Goal: Answer question/provide support: Share knowledge or assist other users

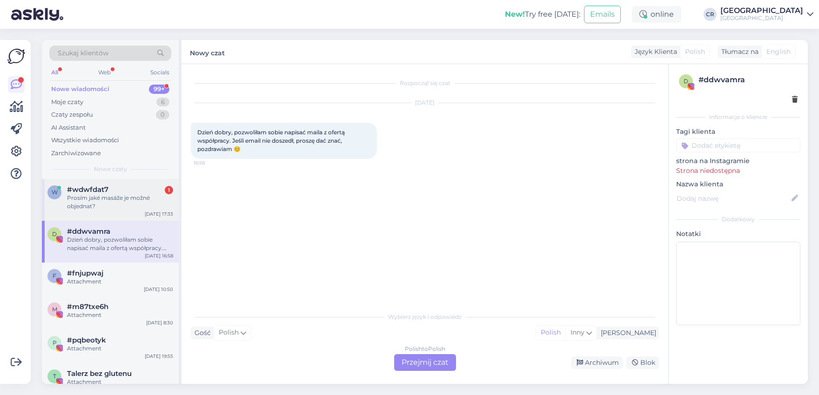
click at [122, 195] on div "Prosím jaké masáže je možné objednat?" at bounding box center [120, 202] width 106 height 17
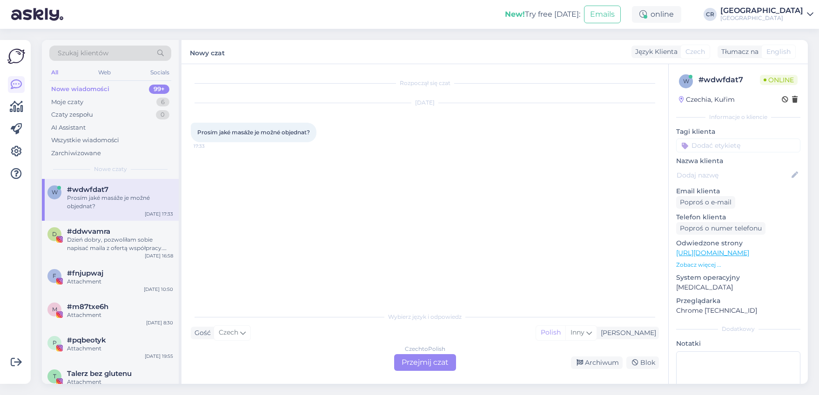
click at [426, 363] on div "Czech to Polish Przejmij czat" at bounding box center [425, 362] width 62 height 17
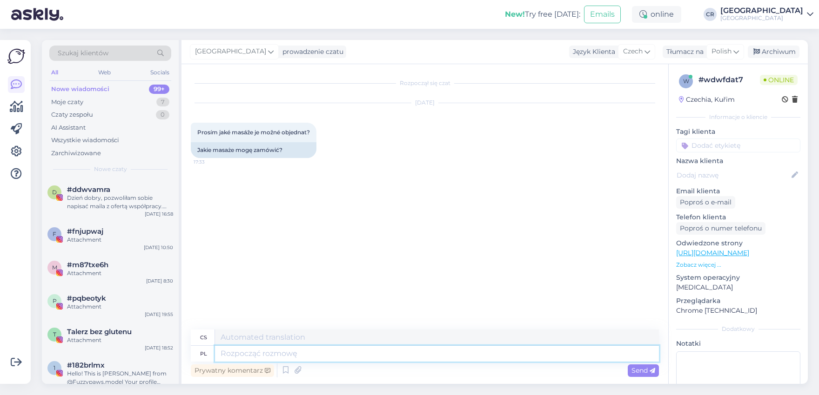
click at [318, 357] on textarea at bounding box center [437, 354] width 444 height 16
click at [98, 96] on div "Moje czaty 7" at bounding box center [110, 102] width 122 height 13
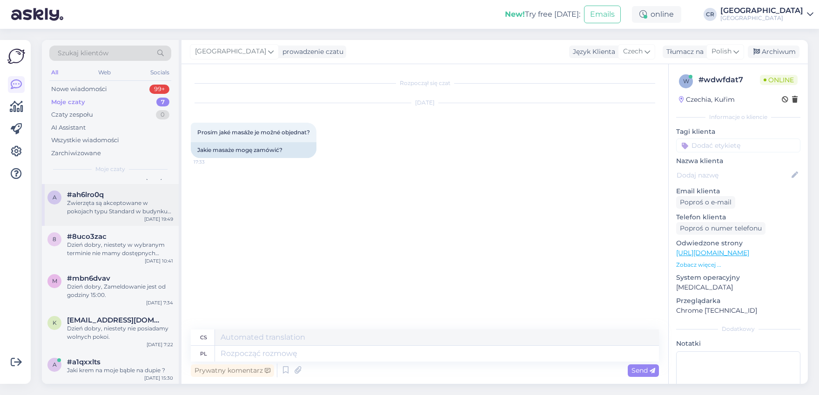
scroll to position [79, 0]
click at [124, 360] on div "#a1qxxlts" at bounding box center [120, 362] width 106 height 8
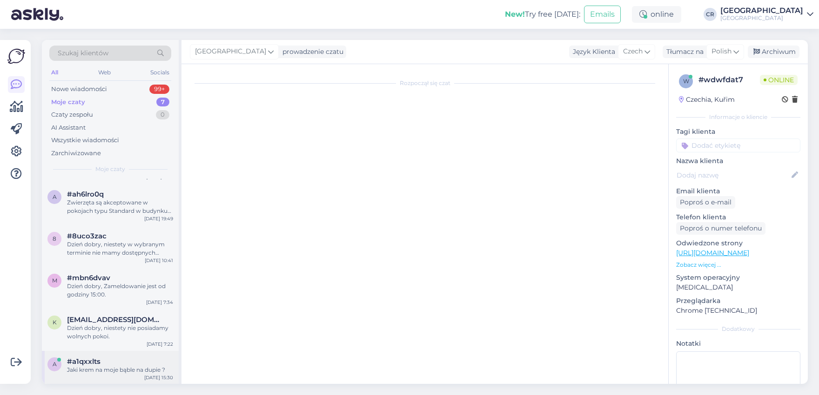
click at [128, 363] on div "#a1qxxlts" at bounding box center [120, 362] width 106 height 8
click at [114, 330] on div "Dzień dobry, niestety nie posiadamy wolnych pokoi." at bounding box center [120, 332] width 106 height 17
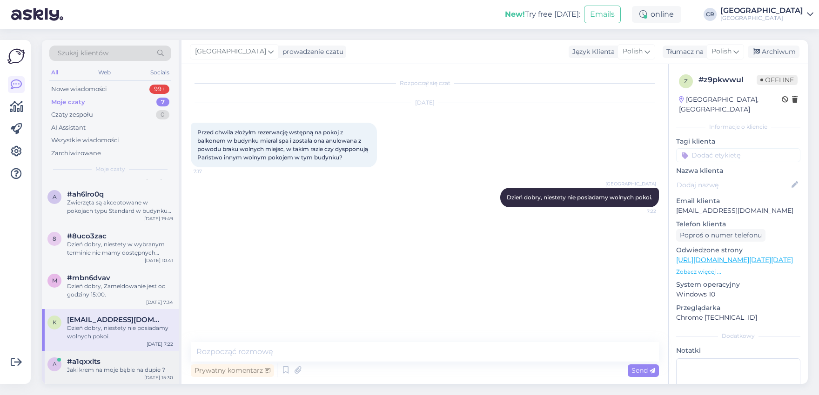
click at [102, 368] on div "Jaki krem na moje bąble na dupie ?" at bounding box center [120, 370] width 106 height 8
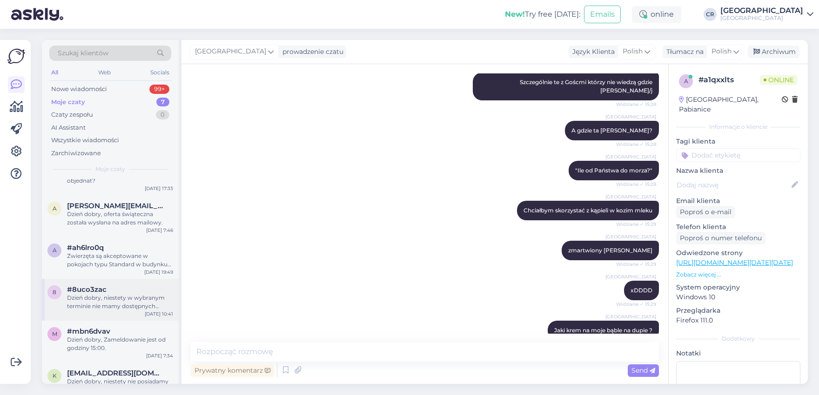
scroll to position [0, 0]
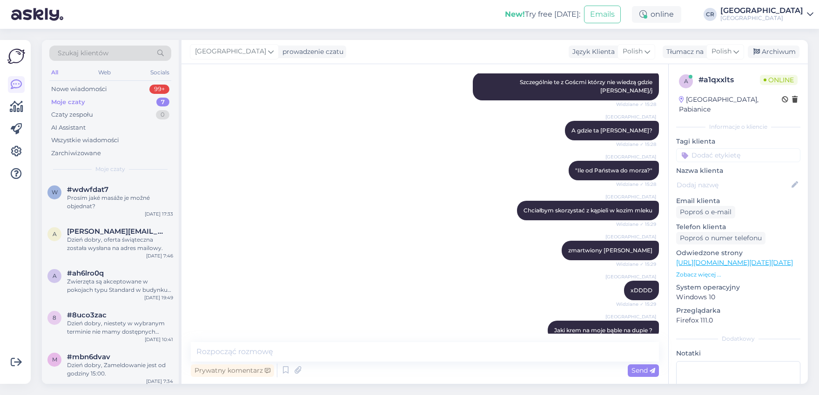
click at [99, 100] on div "Moje czaty 7" at bounding box center [110, 102] width 122 height 13
click at [93, 320] on div "Dzień dobry, niestety w wybranym terminie nie mamy dostępnych apartamentów. Wol…" at bounding box center [120, 327] width 106 height 17
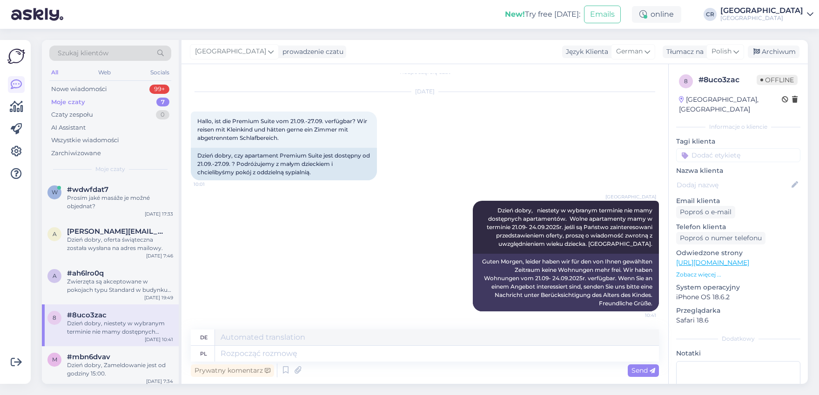
scroll to position [79, 0]
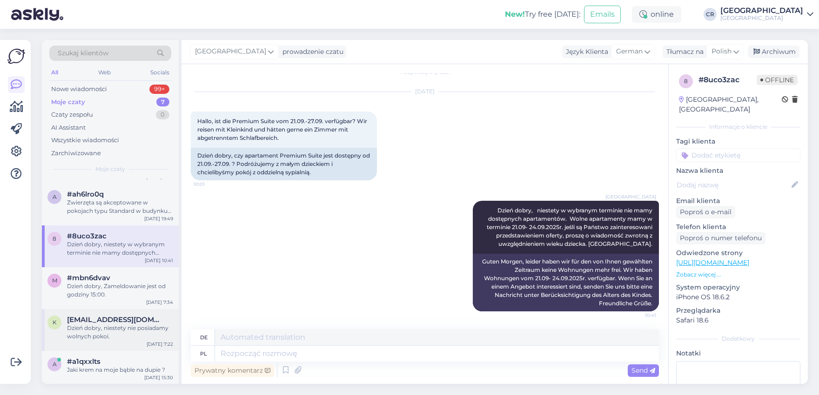
click at [90, 320] on span "[EMAIL_ADDRESS][DOMAIN_NAME]" at bounding box center [115, 320] width 97 height 8
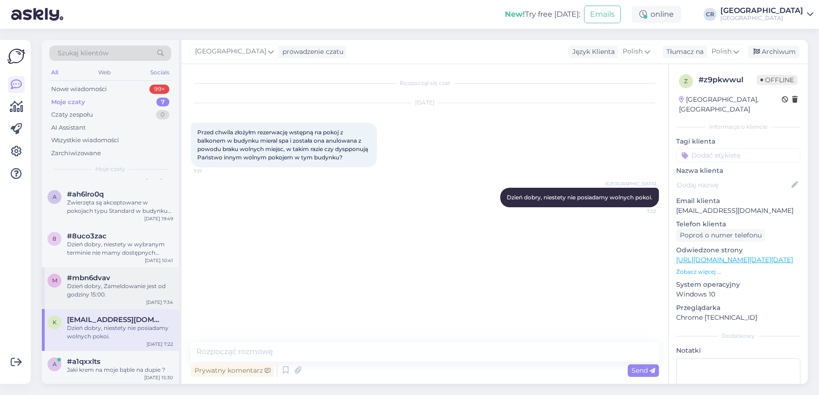
click at [131, 279] on div "#mbn6dvav" at bounding box center [120, 278] width 106 height 8
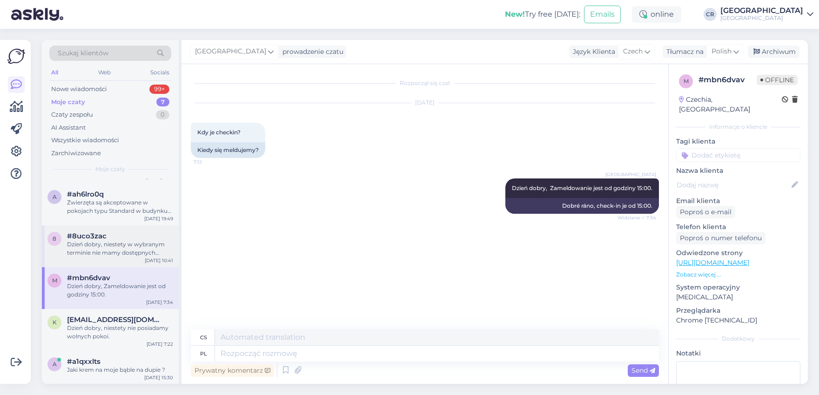
click at [118, 259] on div "8 #8uco3zac Dzień dobry, niestety w wybranym terminie nie mamy dostępnych apart…" at bounding box center [110, 247] width 137 height 42
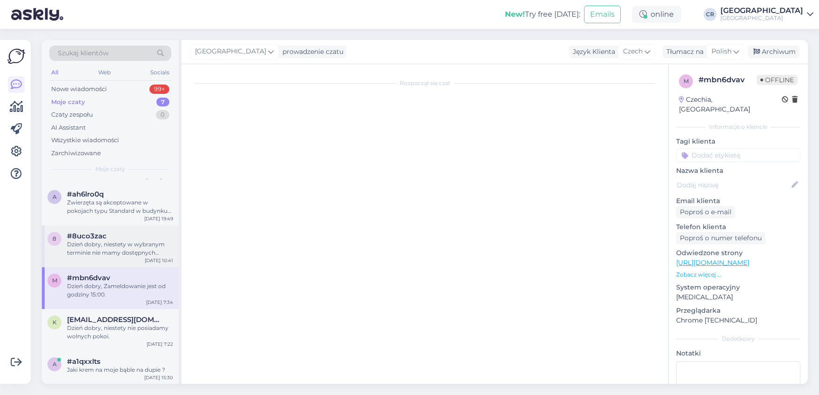
scroll to position [11, 0]
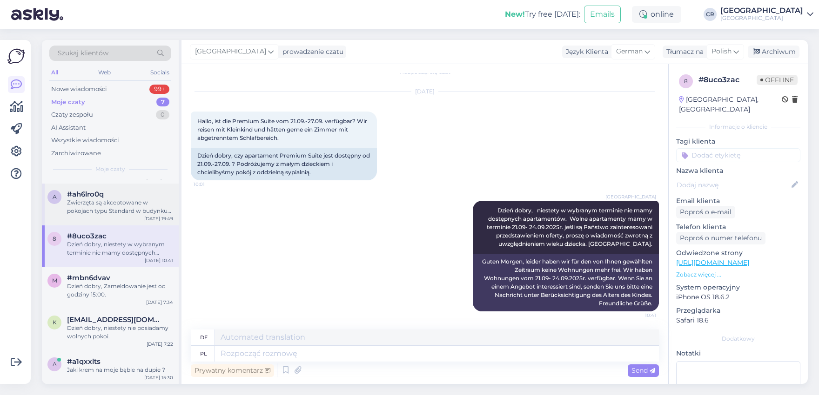
click at [115, 210] on div "Zwierzęta są akceptowane w pokojach typu Standard w budynku Wozownia. Natomiast…" at bounding box center [120, 207] width 106 height 17
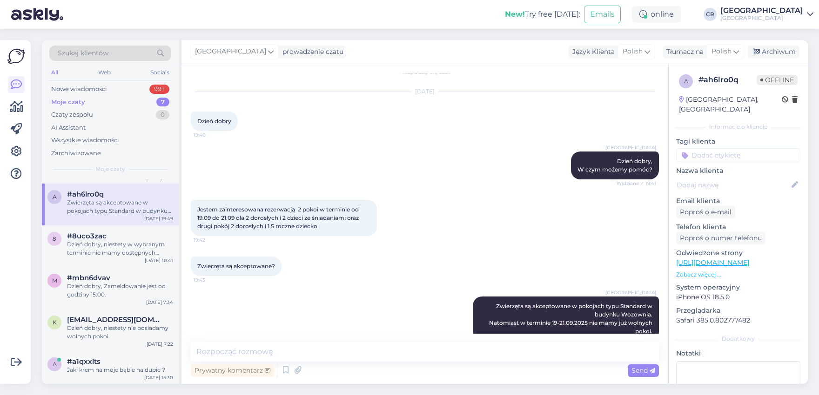
scroll to position [29, 0]
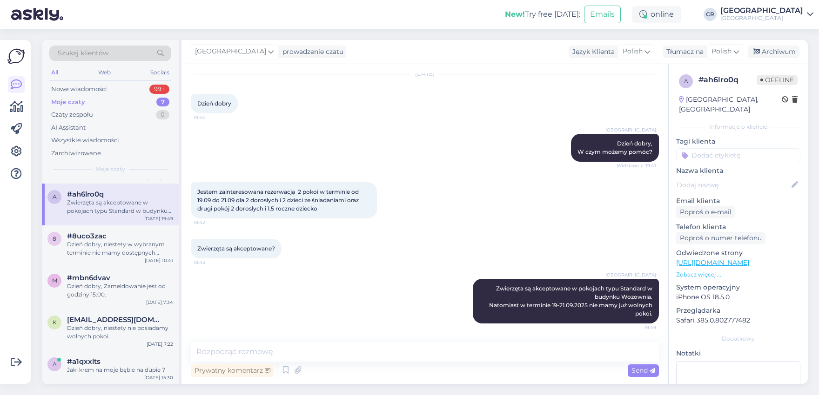
click at [85, 98] on div "Moje czaty 7" at bounding box center [110, 102] width 122 height 13
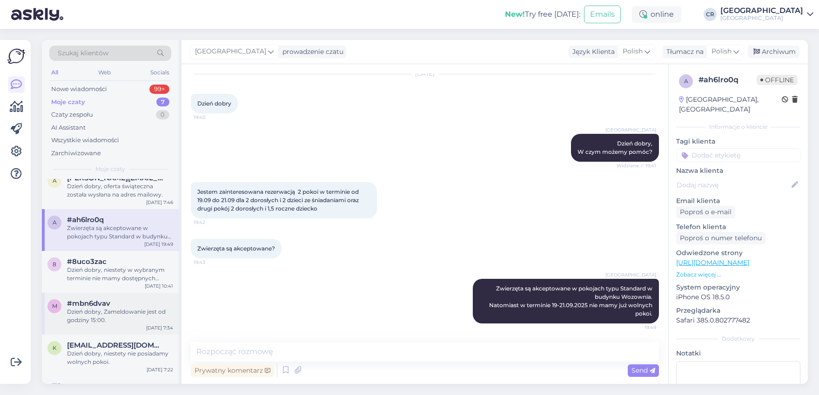
scroll to position [79, 0]
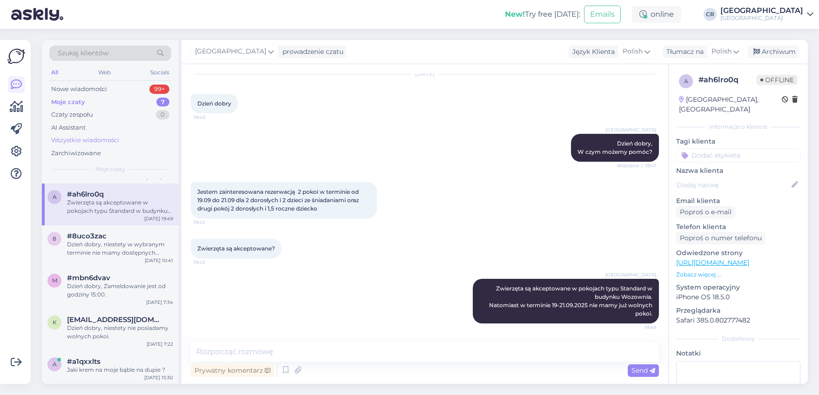
click at [87, 140] on div "Wszystkie wiadomości" at bounding box center [85, 140] width 68 height 9
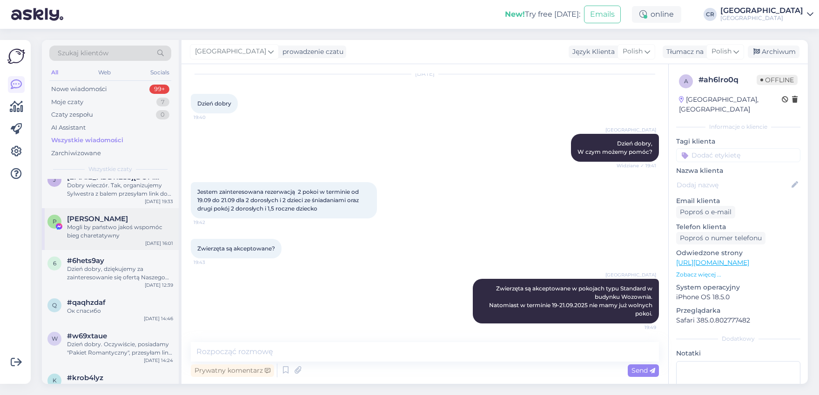
scroll to position [537, 0]
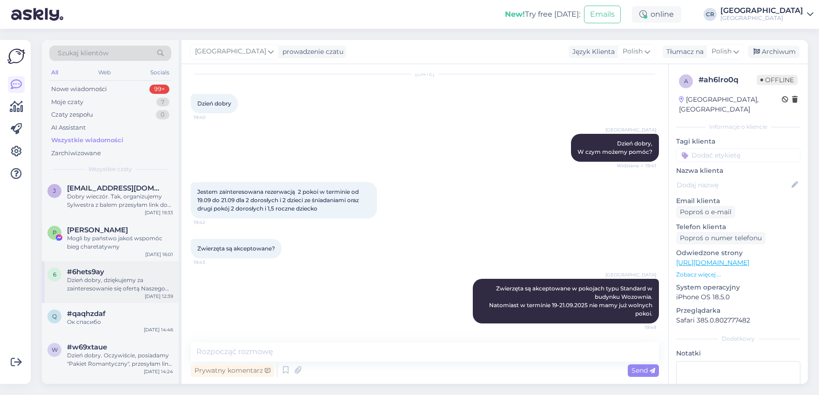
click at [129, 285] on div "Dzień dobry, dziękujemy za zainteresowanie się ofertą Naszego Hotelu. W termini…" at bounding box center [120, 284] width 106 height 17
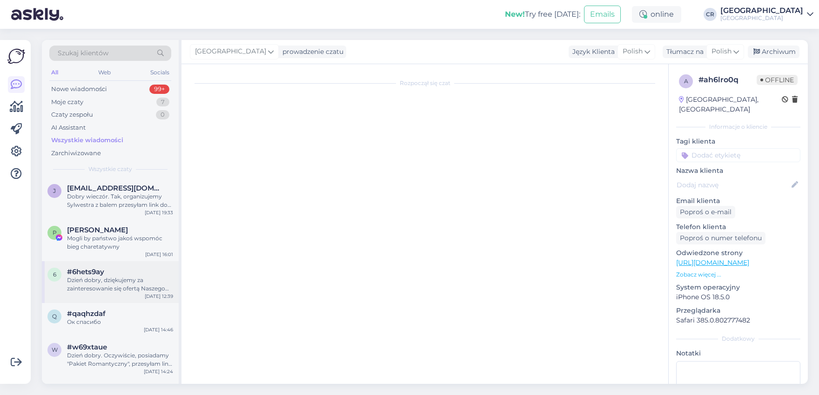
scroll to position [32, 0]
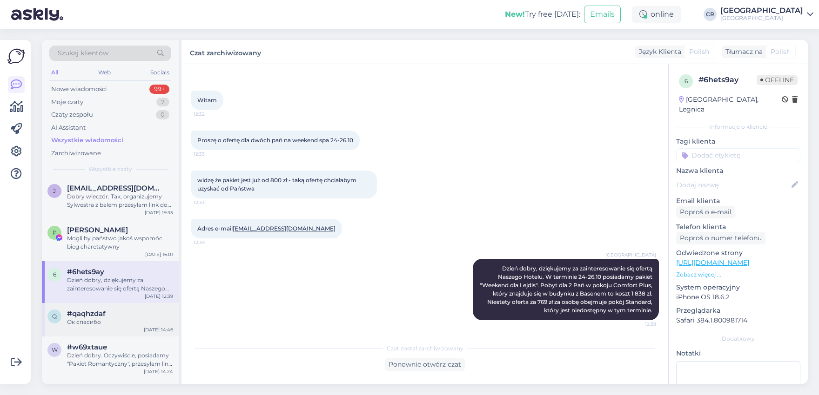
click at [122, 320] on div "Ок спасибо" at bounding box center [120, 322] width 106 height 8
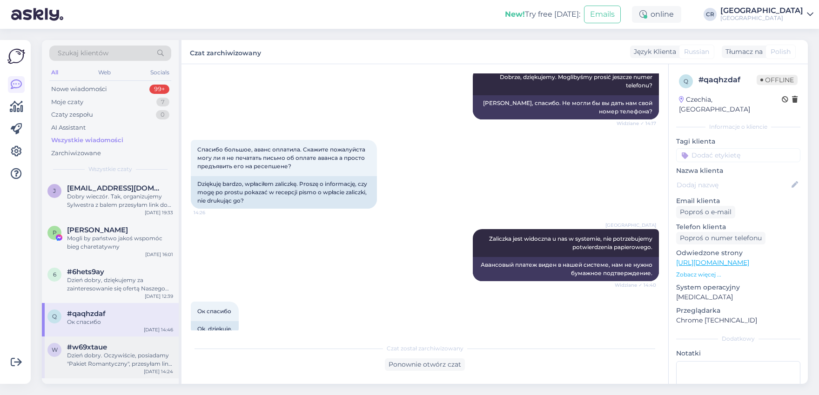
click at [103, 376] on div "w #w69xtaue Dzień dobry. Oczywiście, posiadamy "Pakiet Romantyczny", przesyłam …" at bounding box center [110, 358] width 137 height 42
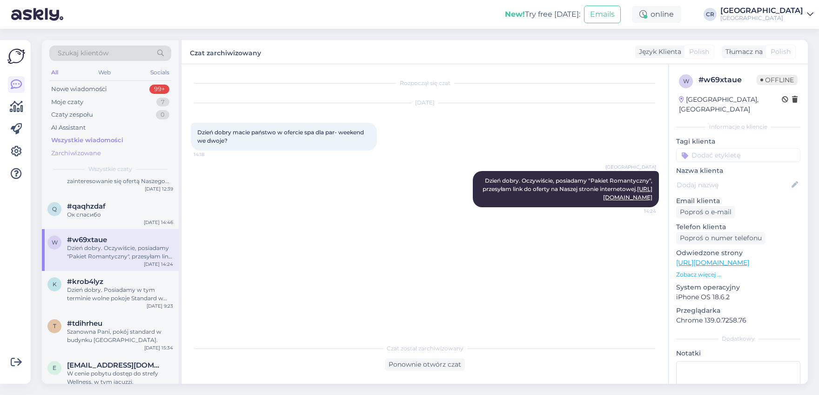
scroll to position [322, 0]
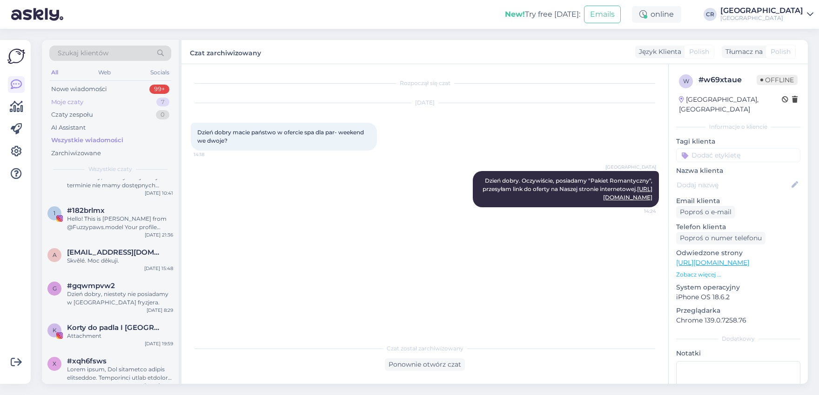
click at [89, 98] on div "Moje czaty 7" at bounding box center [110, 102] width 122 height 13
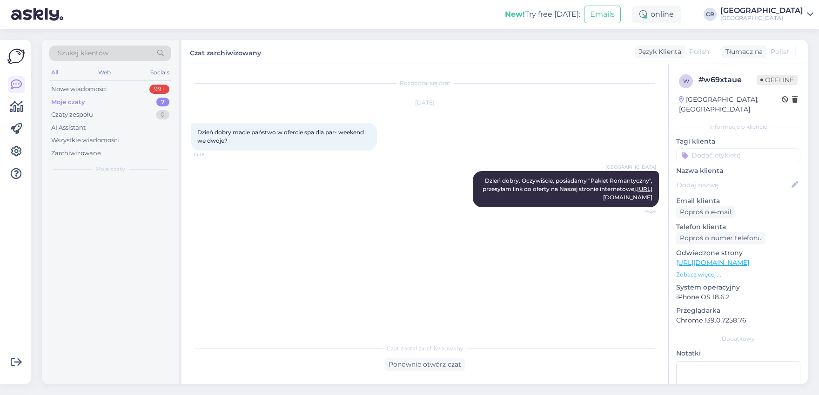
scroll to position [0, 0]
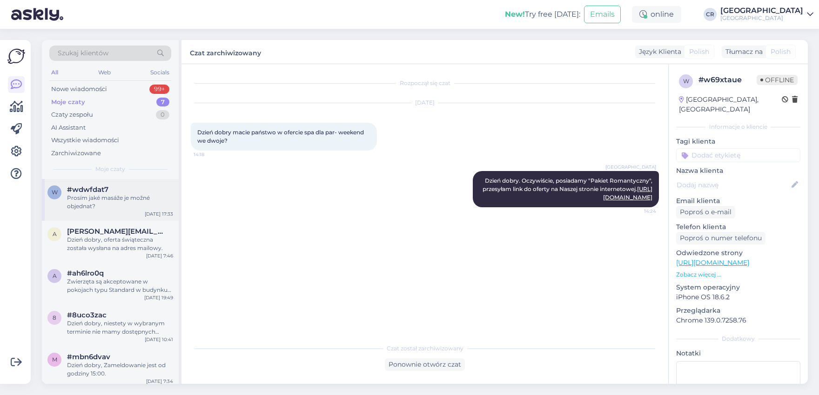
click at [107, 201] on div "Prosím jaké masáže je možné objednat?" at bounding box center [120, 202] width 106 height 17
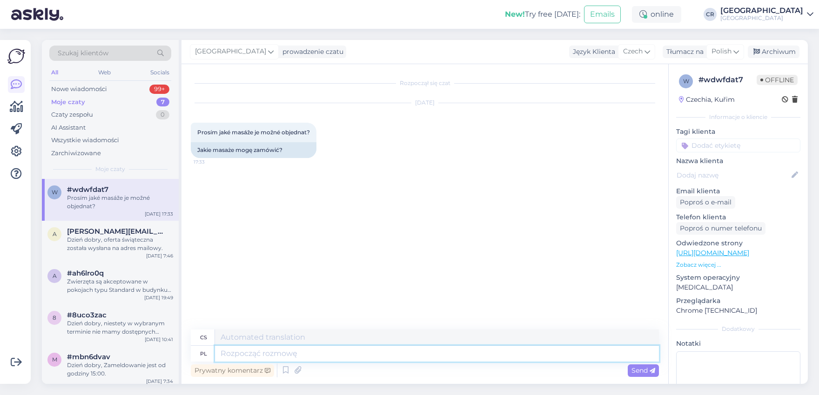
click at [378, 353] on textarea at bounding box center [437, 354] width 444 height 16
type textarea "W s"
type textarea "V"
type textarea "W"
type textarea "Masaże"
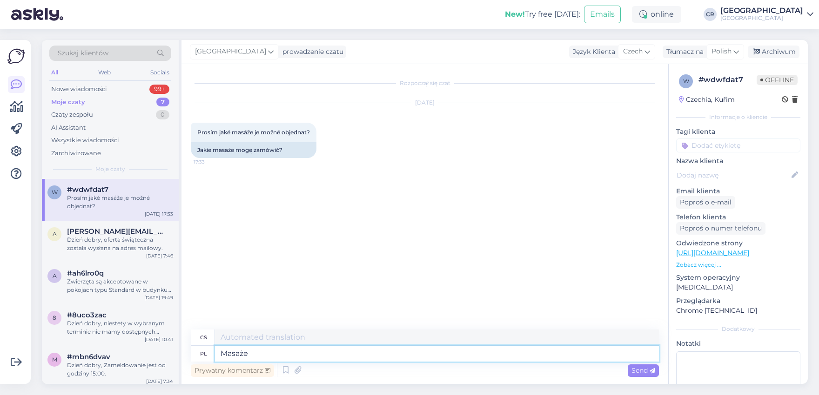
type textarea "Masáže"
type textarea "M"
click at [331, 349] on textarea at bounding box center [437, 354] width 444 height 16
type textarea "Rezerwacko"
type textarea "Rezervace"
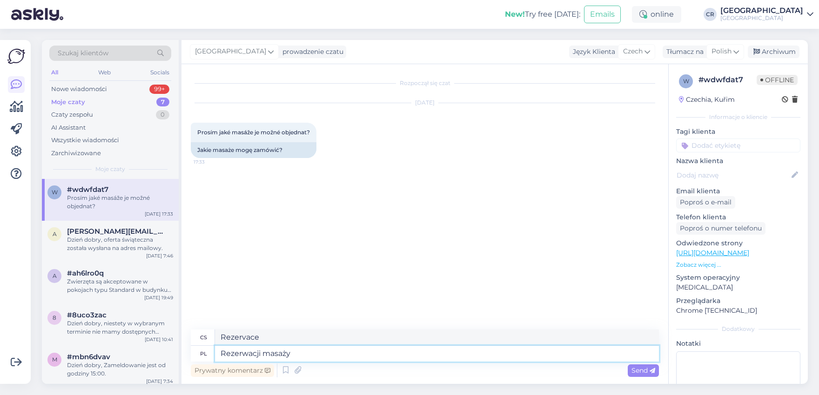
type textarea "Rezerwacji masaży m"
type textarea "Rezervace masáží"
type textarea "Rezerwacji masaży możnaqa"
type textarea "Masáže si lze rezervovat"
type textarea "Rezerwacji masaży można dokonać pod n"
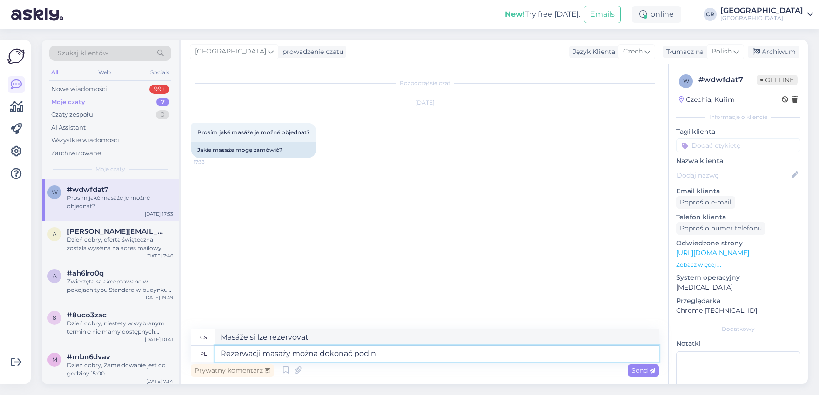
type textarea "Masáže si můžete rezervovat na"
type textarea "Rezerwacji masaży można dokonać pod numerem te"
type textarea "Masáže si můžete rezervovat telefonicky"
type textarea "Rezerwacji masaży można dokonać pod numerem telefonu"
type textarea "Masáže lze rezervovat telefonicky"
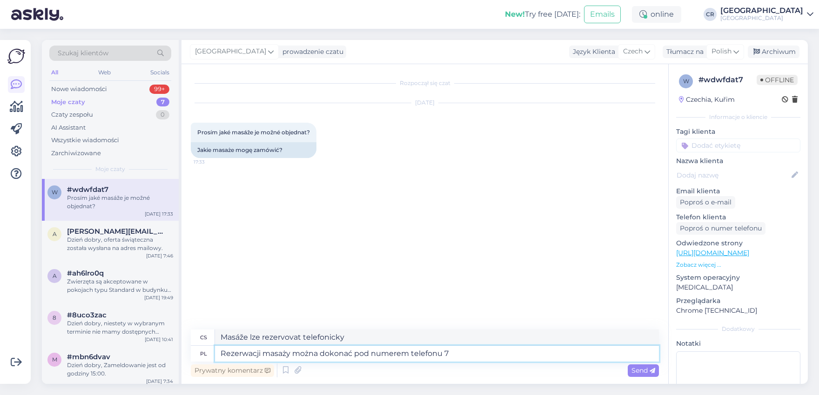
type textarea "Rezerwacji masaży można dokonać pod numerem telefonu 75"
type textarea "Rezervace masáží je možná telefonicky na čísle 7"
type textarea "Rezerwacji masaży można dokonać pod numerem telefonu 757 3"
type textarea "Rezervace masáží je možná telefonicky na čísle 757."
type textarea "Rezerwacji masaży można dokonać pod numerem telefonu 757 349"
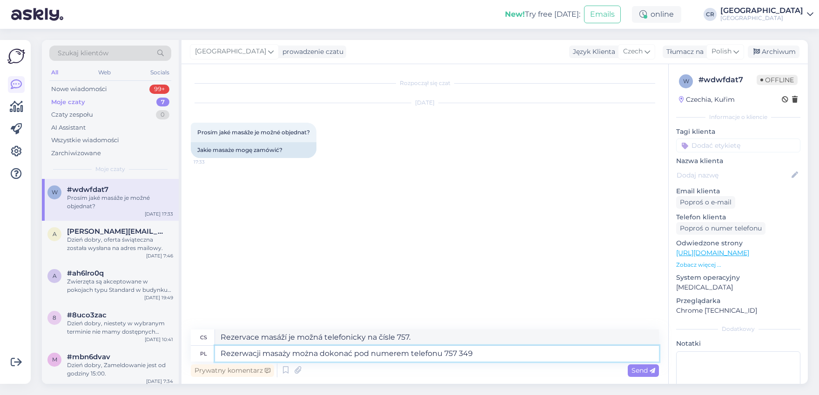
type textarea "Rezervace masáží je možná telefonicky na čísle 757 349"
type textarea "Rezerwacji masaży można dokonać pod numerem telefonu 757 349 659 lu"
type textarea "Rezervace masáží je možná telefonicky na čísle 757 349 659"
type textarea "Rezerwacji masaży można dokonać pod numerem telefonu 757 349 659 lub na"
type textarea "Rezervace masáží je možná telefonicky na čísle 757 349 659 nebo"
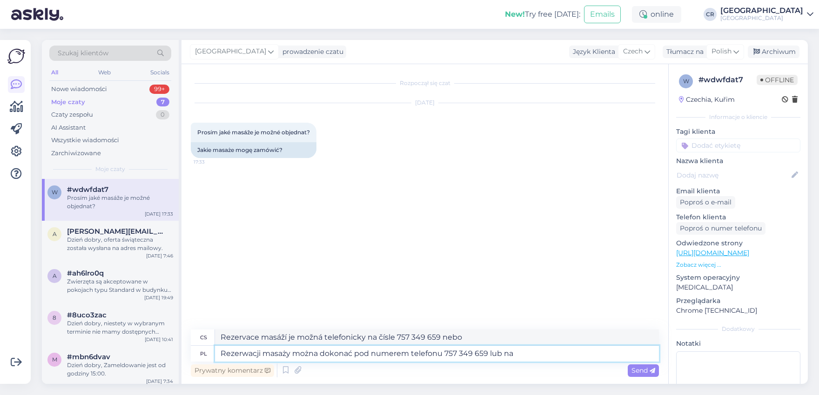
type textarea "Rezerwacji masaży można dokonać pod numerem telefonu 757 349 659 lub na"
type textarea "Rezervace masáží je možná telefonicky na čísle 757 349 659 nebo na čísle"
type textarea "Rezerwacji masaży można dokonać pod numerem telefonu 757 349 659 lub na [EMAIL_…"
type textarea "Rezervace masáží je možná telefonicky na čísle 757 349 659 nebo na e-mailové ad…"
click at [443, 353] on textarea "Rezerwacji masaży można dokonać pod numerem telefonu 757 349 659 lub na [EMAIL_…" at bounding box center [437, 354] width 444 height 16
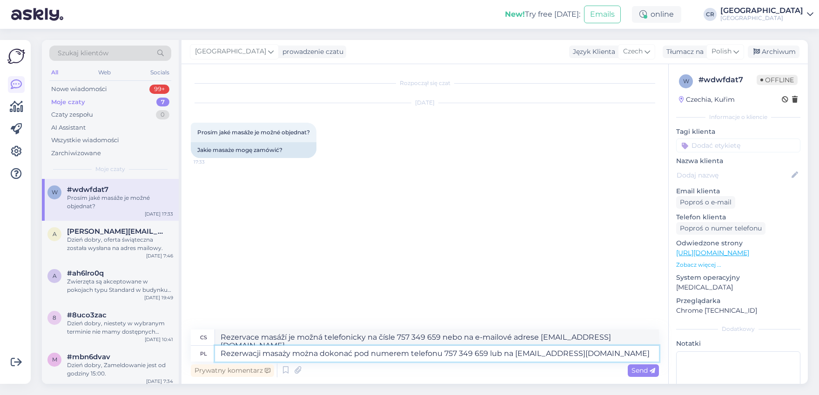
type textarea "Rezerwacji masaży można dokonać pod numerem telefonu+ 757 349 659 lub na [EMAIL…"
type textarea "Rezervace masáží je možná telefonicky na čísle [PHONE_NUMBER] nebo na adrese [E…"
type textarea "Rezerwacji masaży można dokonać pod numerem telefonu+48 757 349 659 lub na [EMA…"
type textarea "Rezervace masáží je možná telefonicky na čísle [PHONE_NUMBER] nebo na e-mailové…"
type textarea "Rezerwacji masaży można dokonać pod numerem telefonu [PHONE_NUMBER] lub na [EMA…"
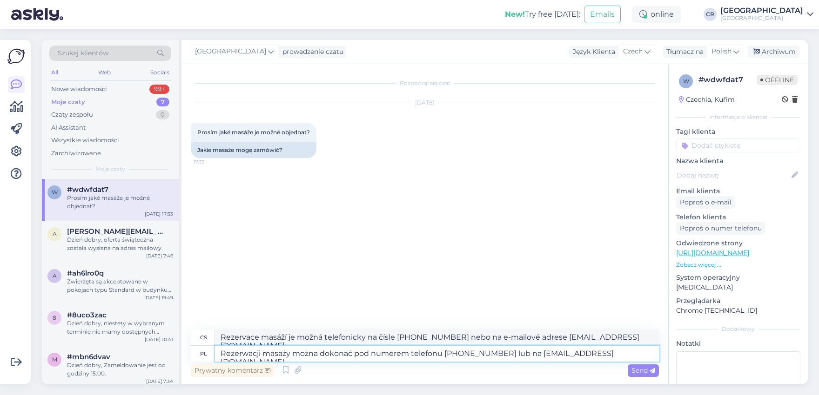
click at [627, 355] on textarea "Rezerwacji masaży można dokonać pod numerem telefonu [PHONE_NUMBER] lub na [EMA…" at bounding box center [437, 354] width 444 height 16
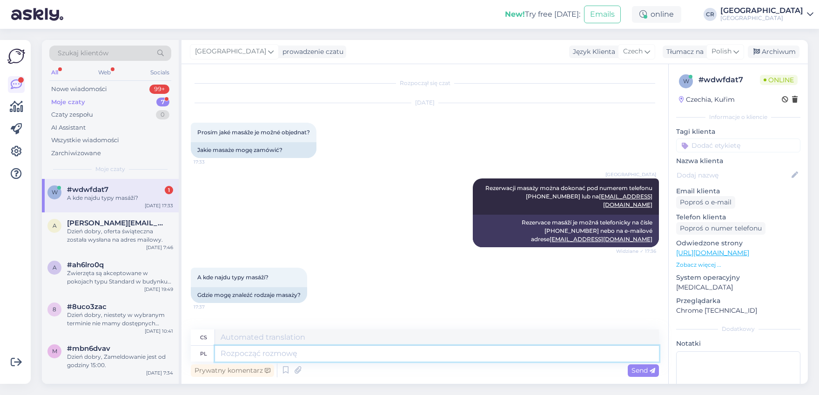
click at [327, 359] on textarea at bounding box center [437, 354] width 444 height 16
paste textarea "[URL][DOMAIN_NAME]"
type textarea "[URL][DOMAIN_NAME]"
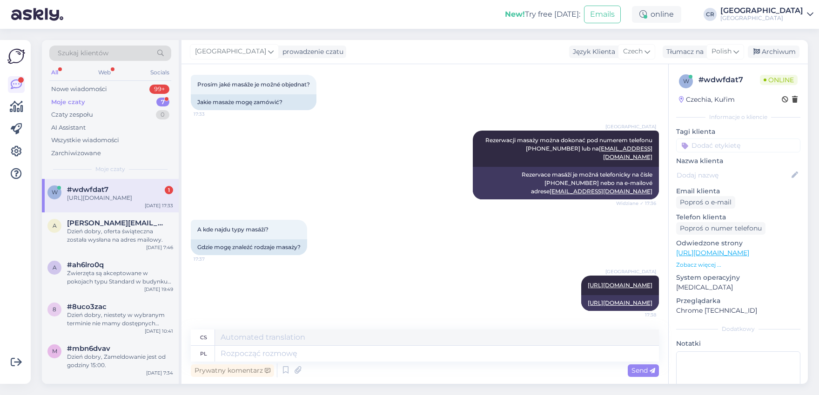
click at [357, 281] on div "[GEOGRAPHIC_DATA] [URL][DOMAIN_NAME] 17:38 [URL][DOMAIN_NAME]" at bounding box center [425, 294] width 468 height 56
click at [339, 281] on div "[GEOGRAPHIC_DATA] [URL][DOMAIN_NAME] 17:38 [URL][DOMAIN_NAME]" at bounding box center [425, 294] width 468 height 56
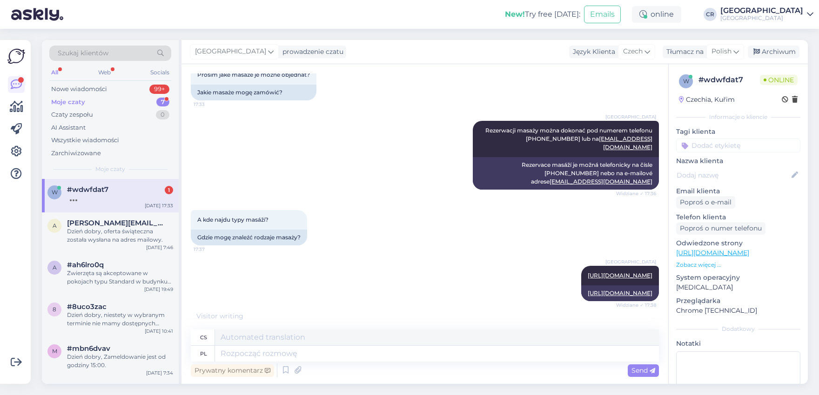
scroll to position [120, 0]
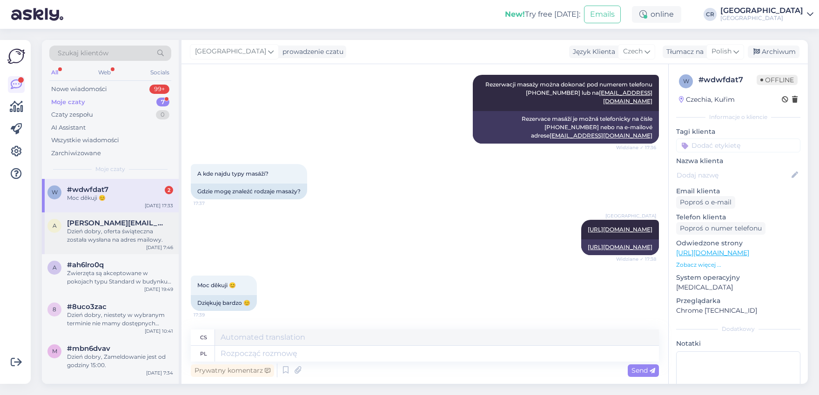
click at [109, 243] on div "Dzień dobry, oferta świąteczna została wysłana na adres mailowy." at bounding box center [120, 235] width 106 height 17
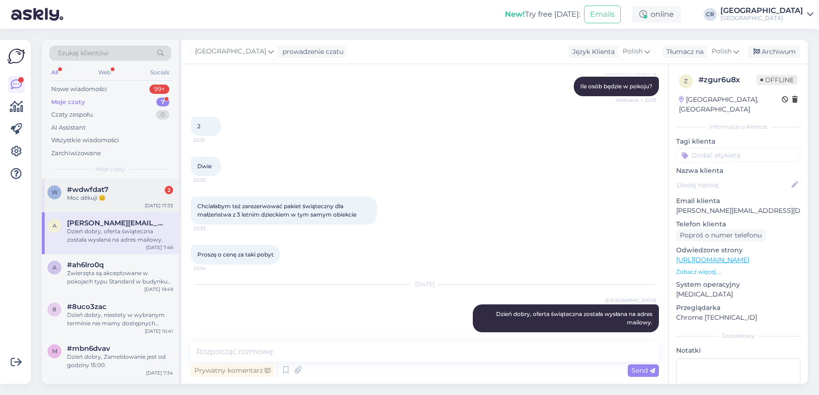
click at [96, 199] on div "Moc děkuji 😊" at bounding box center [120, 198] width 106 height 8
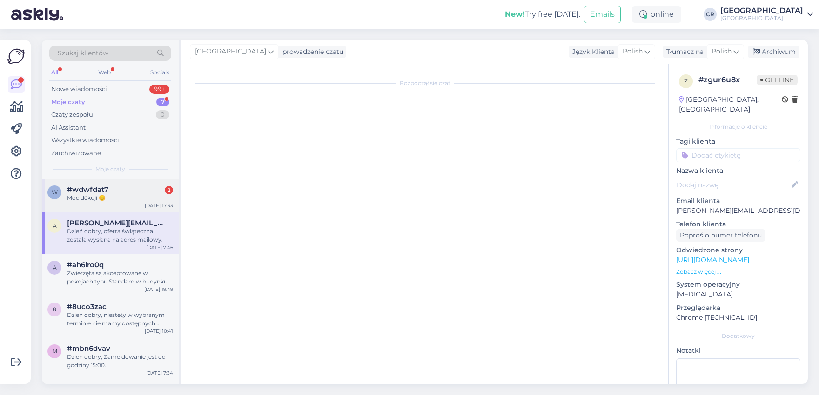
scroll to position [19, 0]
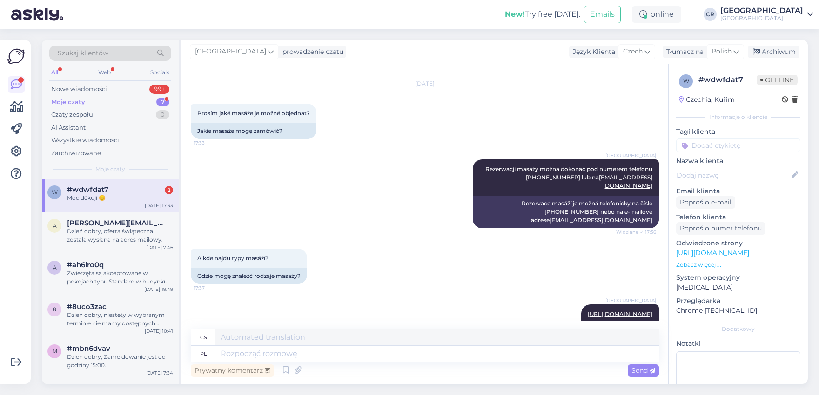
click at [76, 100] on div "Moje czaty" at bounding box center [68, 102] width 34 height 9
click at [95, 220] on span "[PERSON_NAME][EMAIL_ADDRESS][DOMAIN_NAME]" at bounding box center [115, 223] width 97 height 8
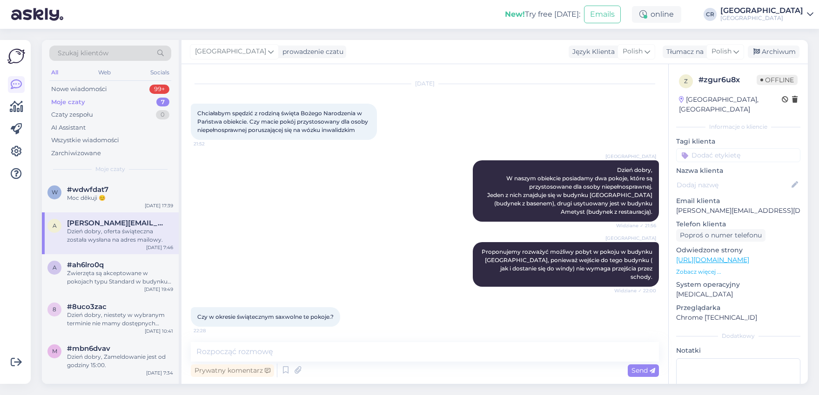
scroll to position [410, 0]
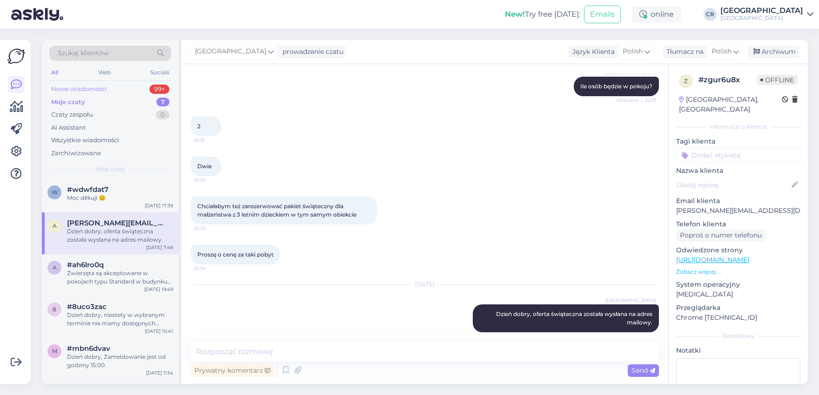
click at [81, 89] on div "Nowe wiadomości" at bounding box center [79, 89] width 56 height 9
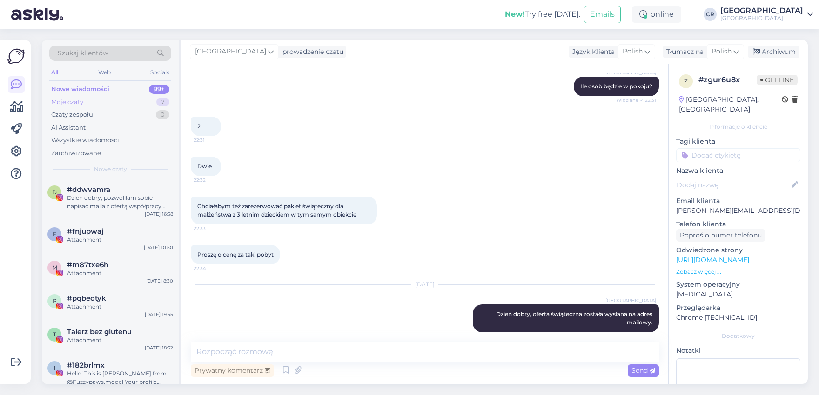
click at [70, 101] on div "Moje czaty" at bounding box center [67, 102] width 32 height 9
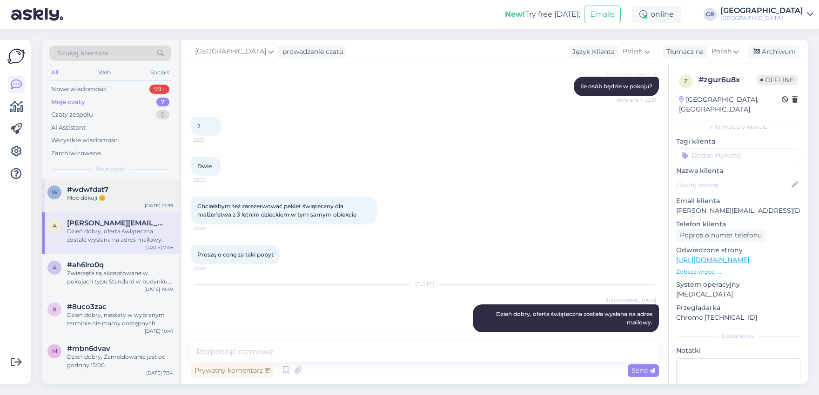
click at [101, 195] on div "Moc děkuji 😊" at bounding box center [120, 198] width 106 height 8
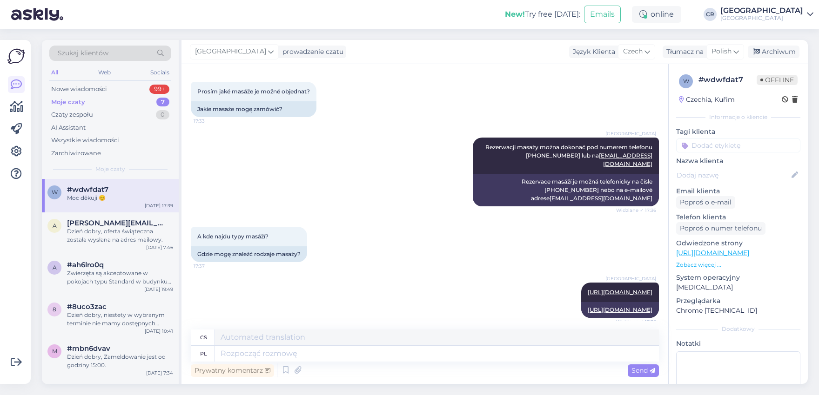
scroll to position [0, 0]
